Goal: Task Accomplishment & Management: Manage account settings

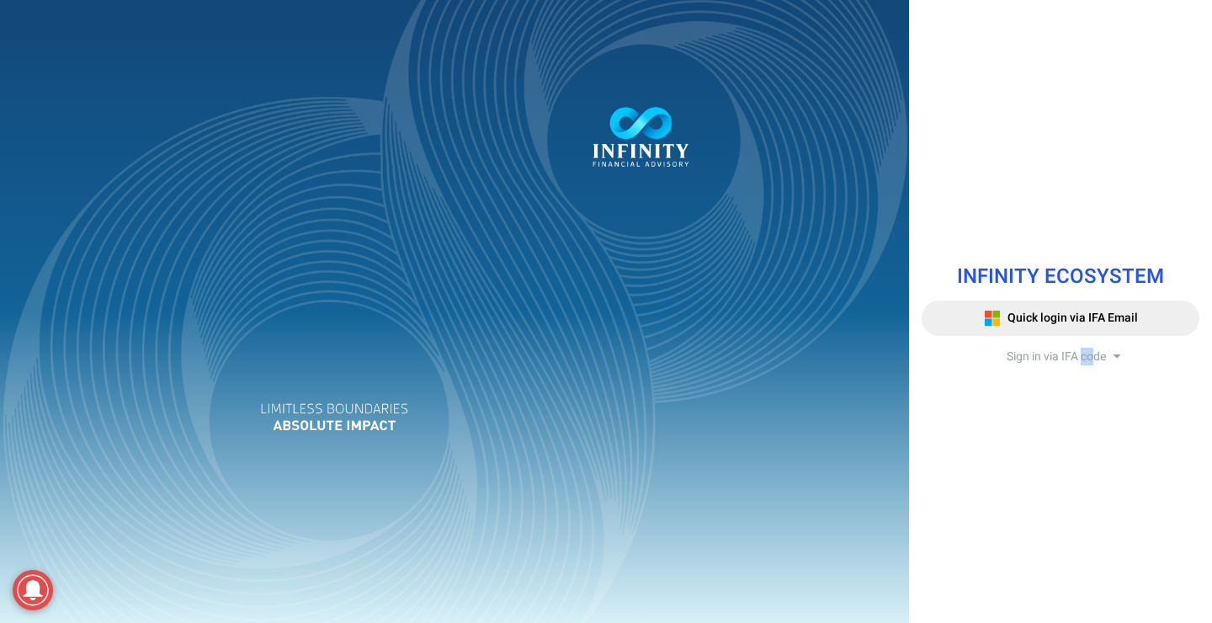
drag, startPoint x: 1093, startPoint y: 374, endPoint x: 1082, endPoint y: 354, distance: 23.0
click at [1082, 354] on div "INFINITY ECOSYSTEM Quick login via IFA Email Sign in via IFA code Infinity Fina…" at bounding box center [1060, 311] width 303 height 133
click at [1082, 354] on span "Sign in via IFA code" at bounding box center [1055, 357] width 99 height 18
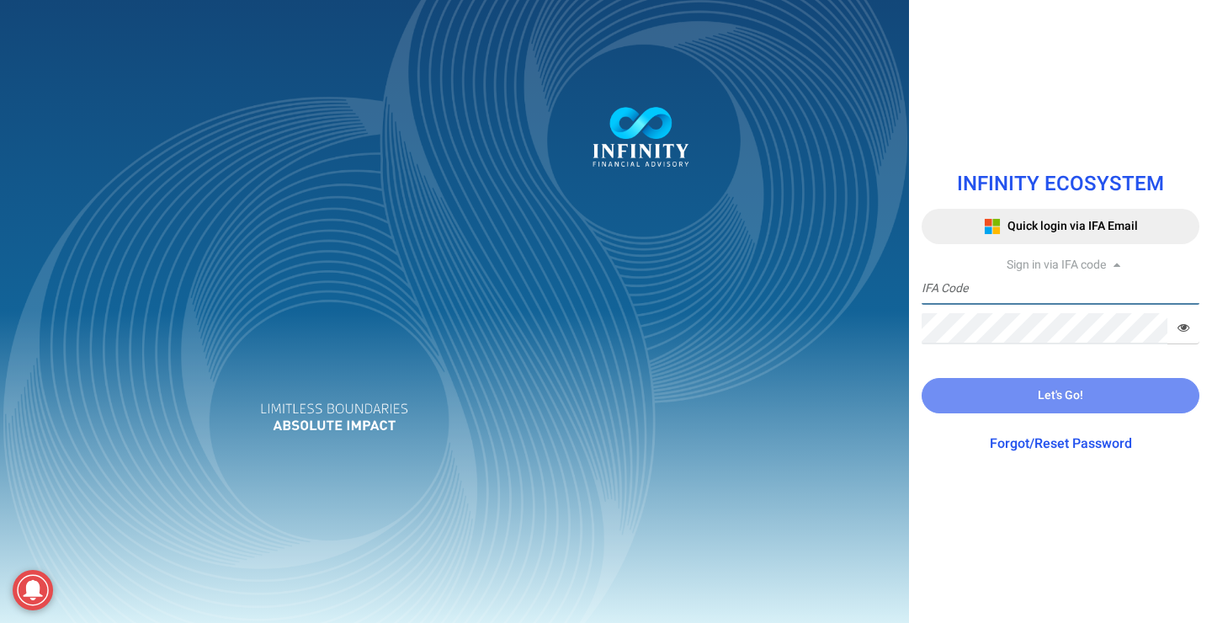
click at [1002, 287] on input "text" at bounding box center [1060, 288] width 278 height 31
type input "I"
type input "TEST0001"
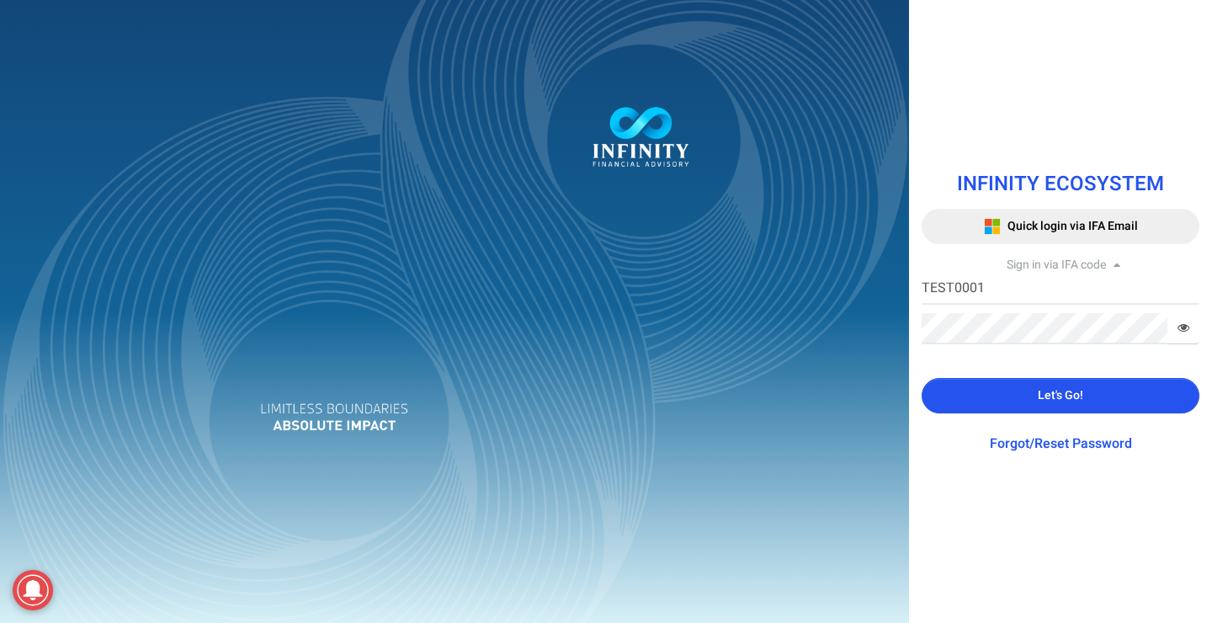
click at [1072, 395] on span "Let's Go!" at bounding box center [1060, 395] width 45 height 18
